Goal: Navigation & Orientation: Understand site structure

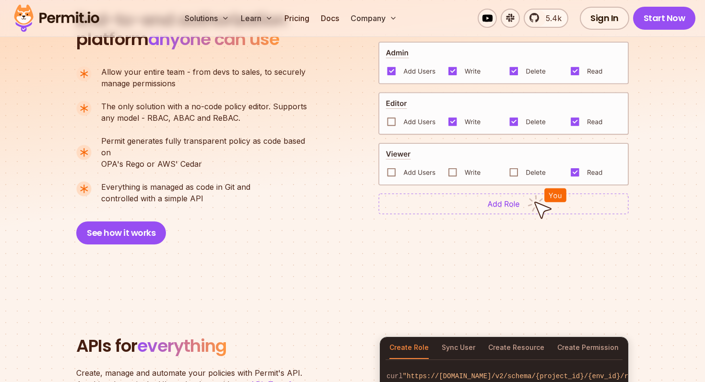
scroll to position [118, 0]
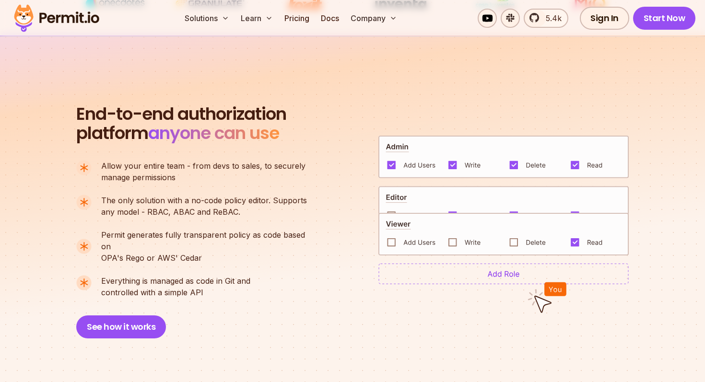
scroll to position [622, 0]
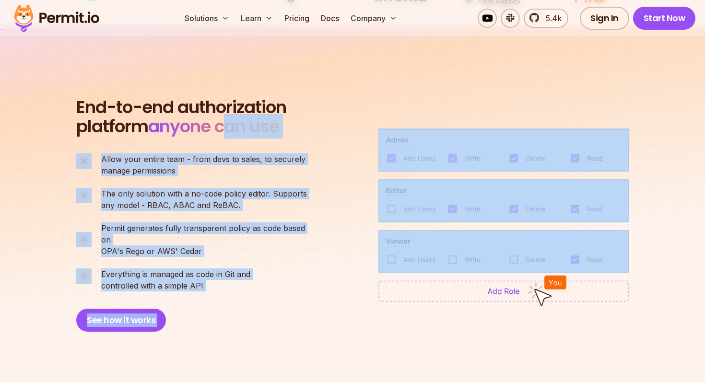
drag, startPoint x: 228, startPoint y: 120, endPoint x: 492, endPoint y: 227, distance: 284.2
click at [492, 227] on div "End-to-end authorization platform anyone can use A no-code authorization platfo…" at bounding box center [352, 215] width 553 height 234
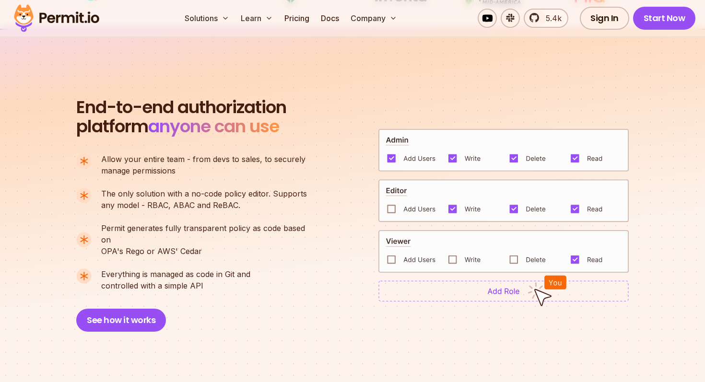
click at [332, 198] on div "End-to-end authorization platform anyone can use A no-code authorization platfo…" at bounding box center [352, 215] width 553 height 234
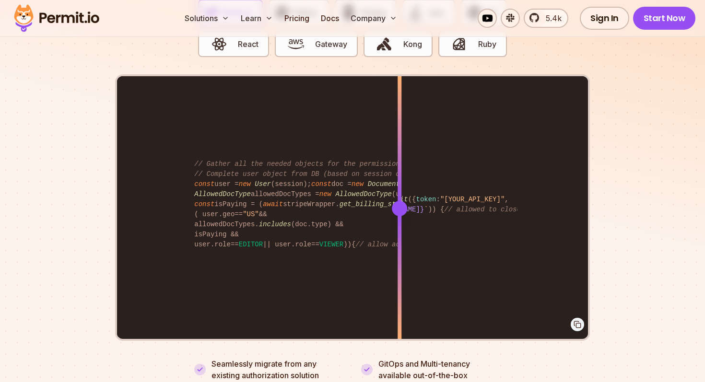
scroll to position [1945, 0]
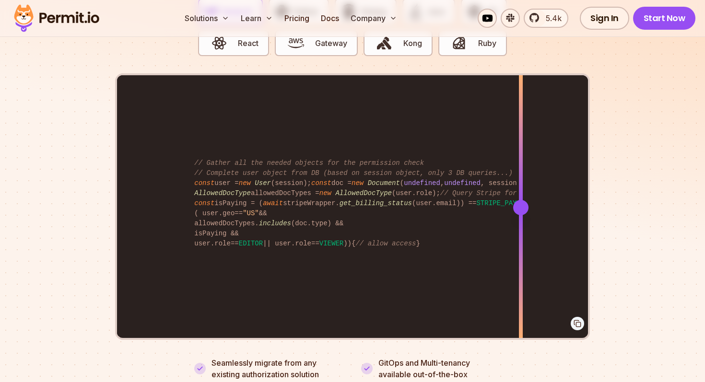
drag, startPoint x: 397, startPoint y: 196, endPoint x: 504, endPoint y: 253, distance: 121.4
click at [519, 253] on div at bounding box center [521, 207] width 4 height 265
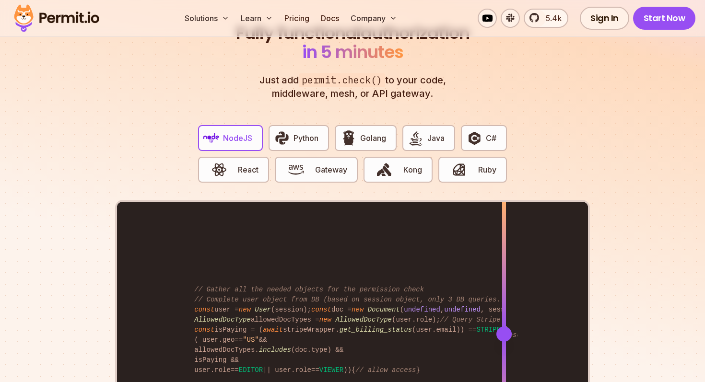
scroll to position [1819, 0]
click at [664, 282] on section "Fully functional authorization in 5 minutes Just add permit.check() to your cod…" at bounding box center [352, 253] width 705 height 599
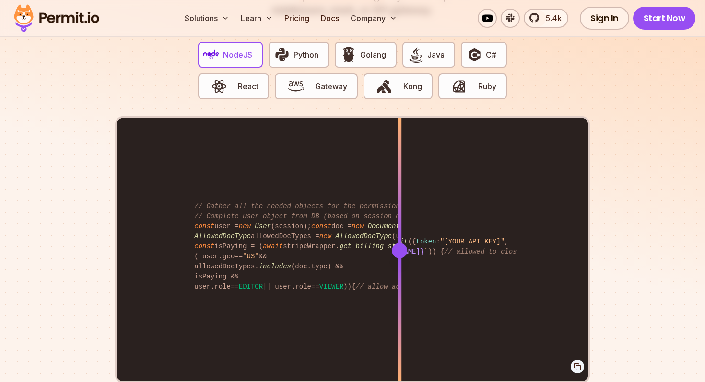
scroll to position [1919, 0]
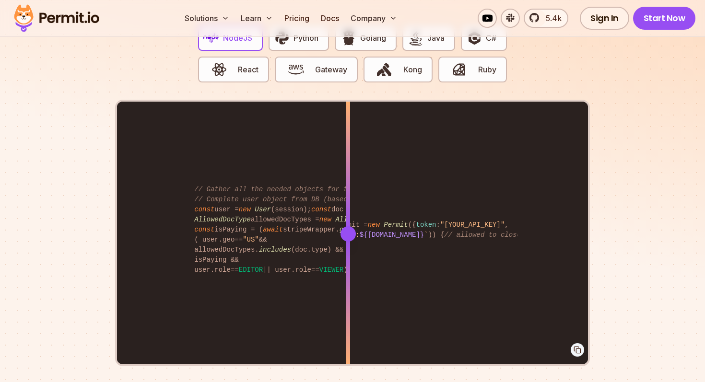
drag, startPoint x: 403, startPoint y: 220, endPoint x: 348, endPoint y: 271, distance: 74.7
click at [348, 271] on div at bounding box center [348, 234] width 4 height 265
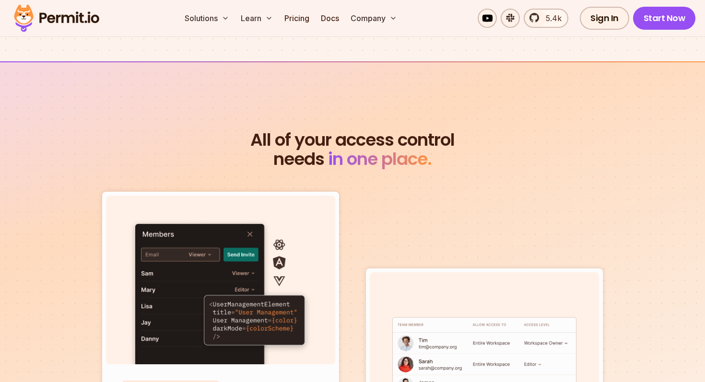
scroll to position [3095, 0]
